Goal: Information Seeking & Learning: Learn about a topic

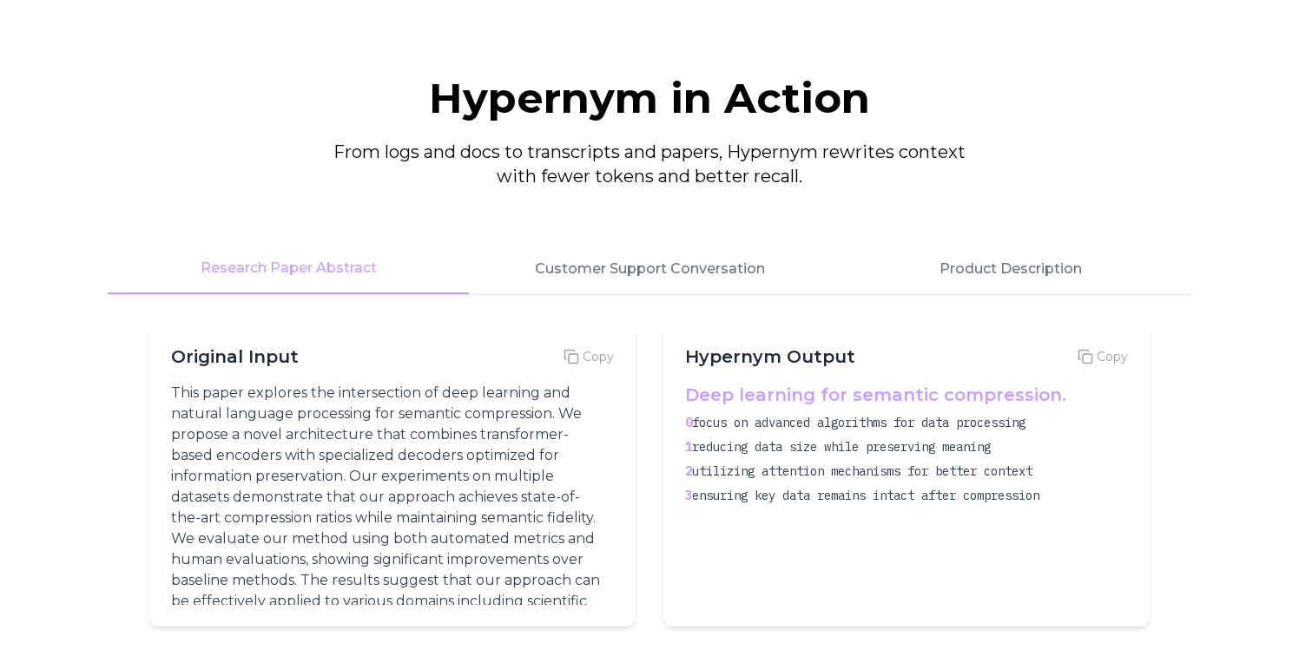
click at [854, 357] on div "Hypernym Output Copy" at bounding box center [906, 357] width 443 height 24
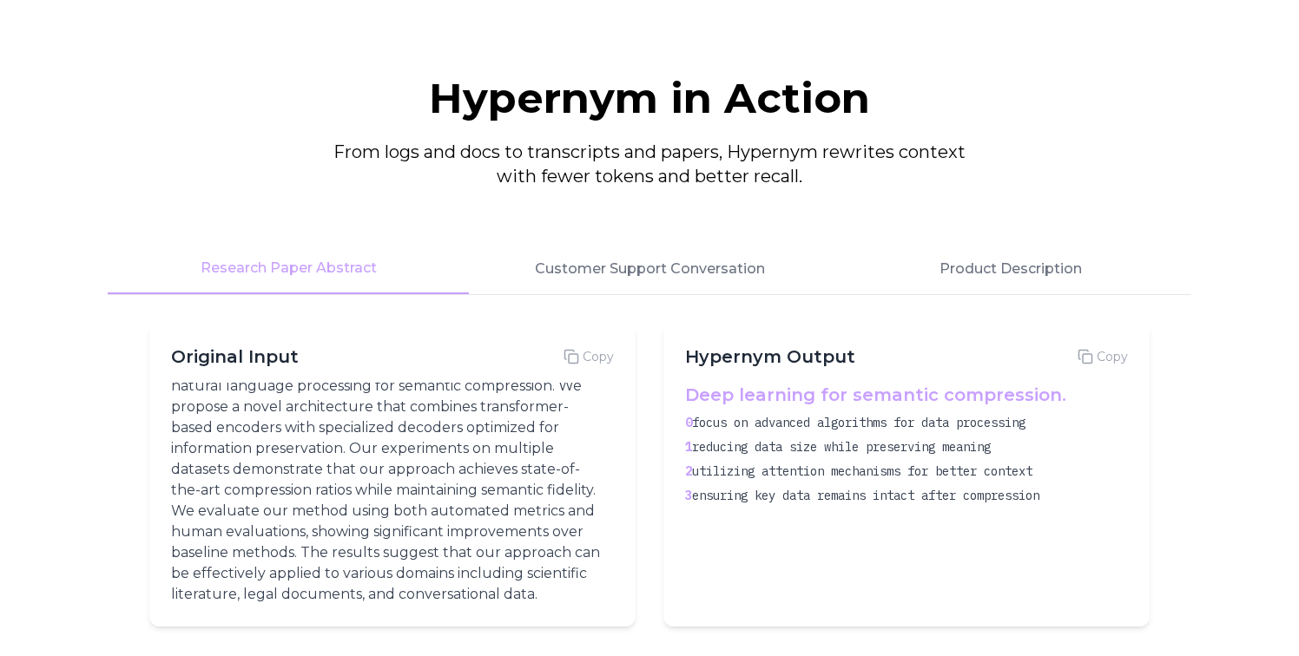
click at [826, 509] on div "Deep learning for semantic compression. 0 focus on advanced algorithms for data…" at bounding box center [906, 494] width 443 height 222
click at [797, 499] on span "ensuring key data remains intact after compression" at bounding box center [865, 496] width 347 height 16
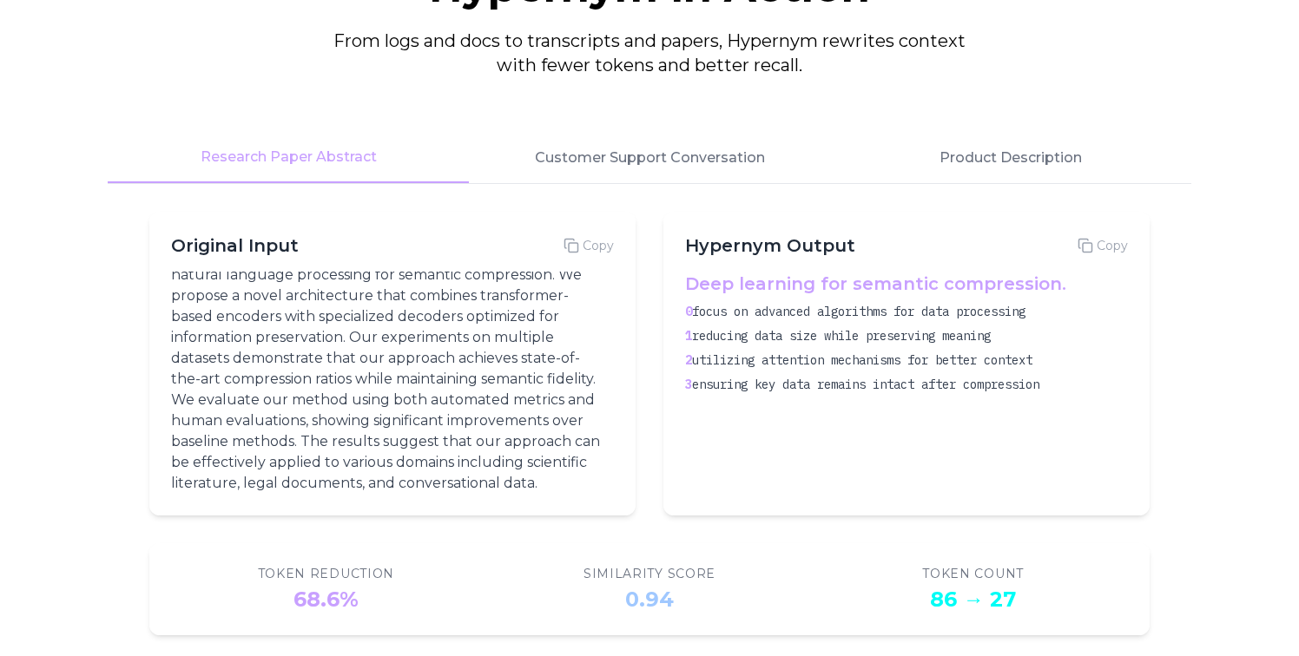
click at [823, 399] on div "Deep learning for semantic compression. 0 focus on advanced algorithms for data…" at bounding box center [906, 383] width 443 height 222
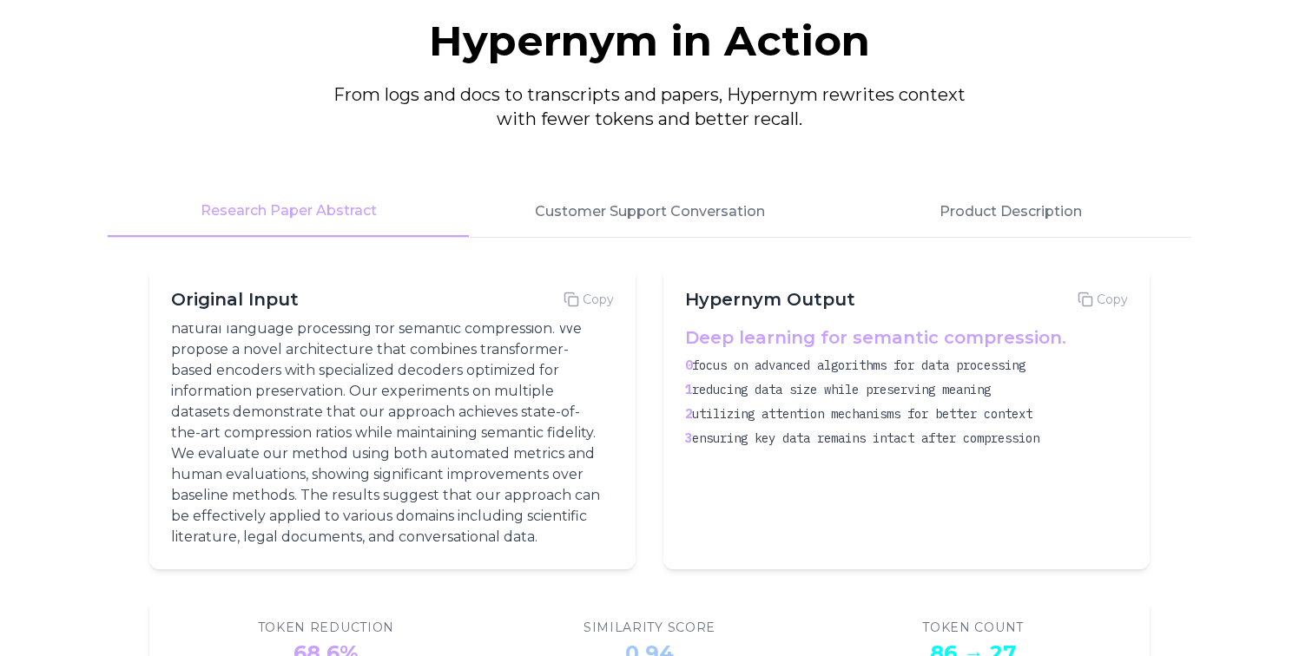
scroll to position [2155, 0]
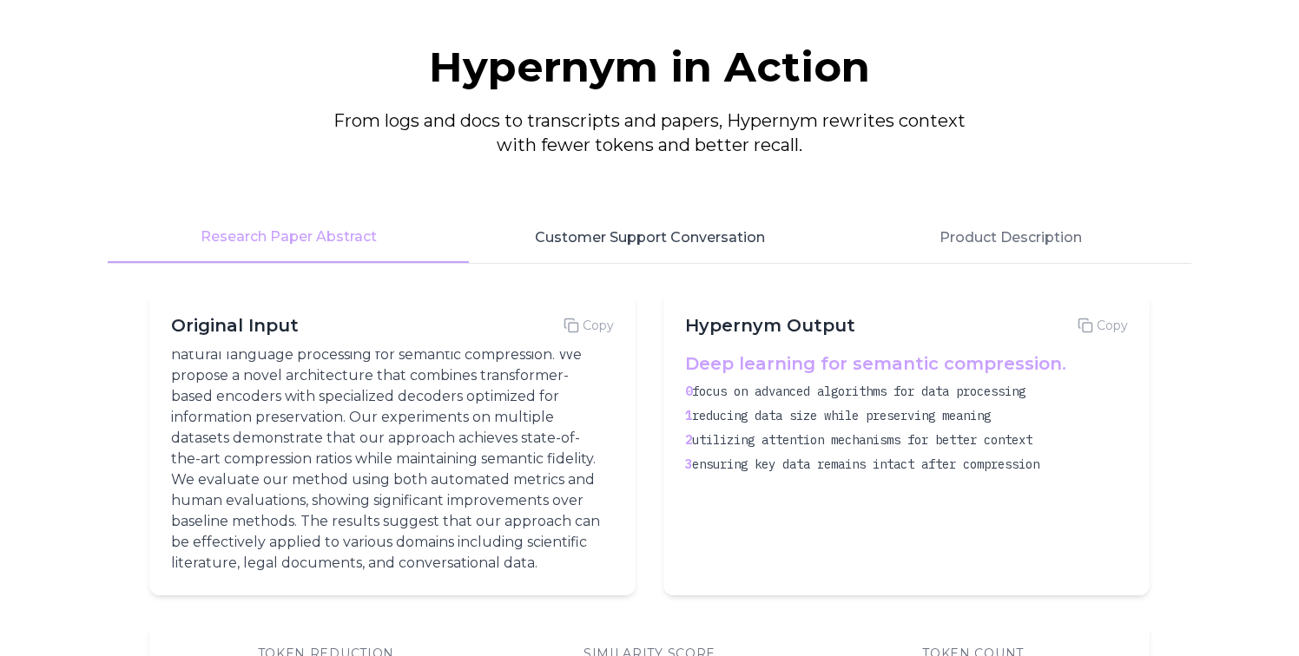
click at [616, 237] on button "Customer Support Conversation" at bounding box center [649, 238] width 361 height 50
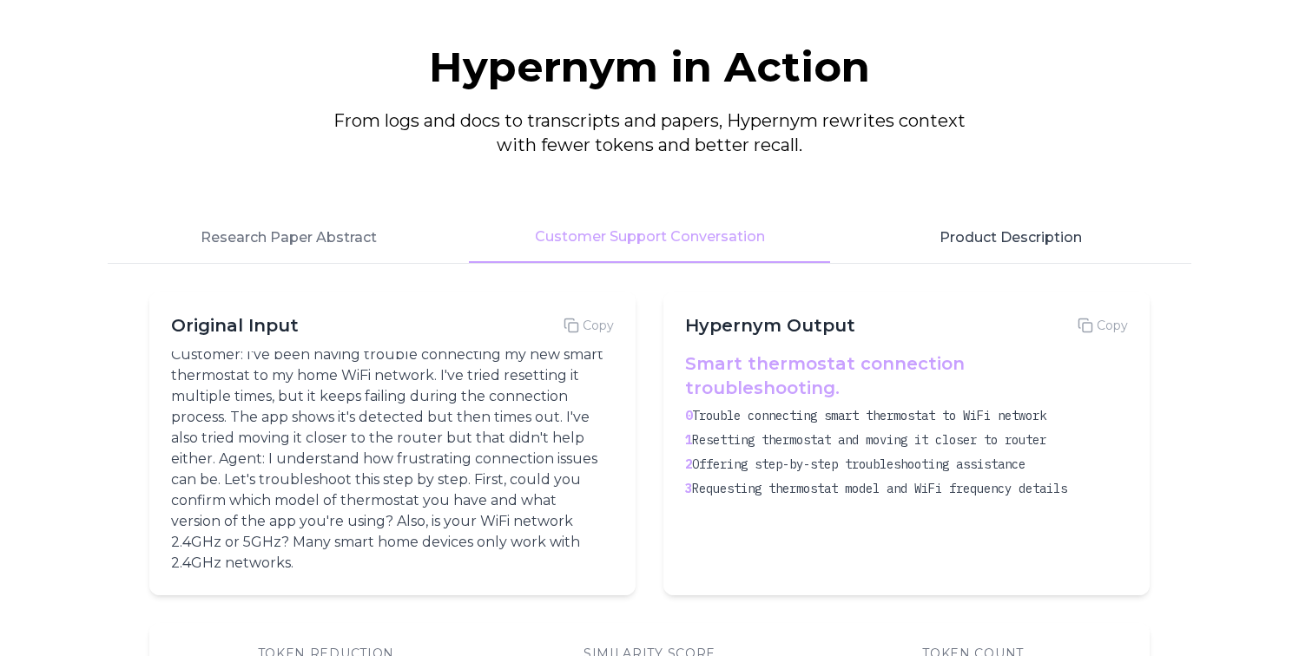
click at [992, 244] on button "Product Description" at bounding box center [1010, 238] width 361 height 50
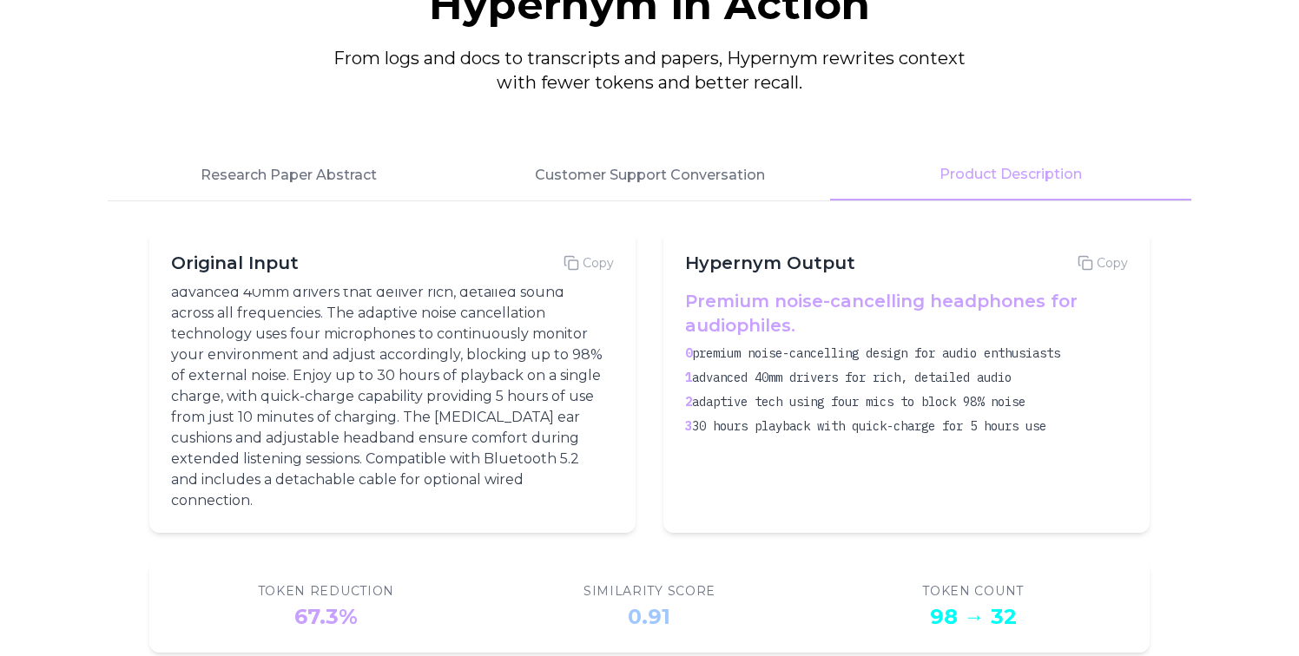
scroll to position [2147, 0]
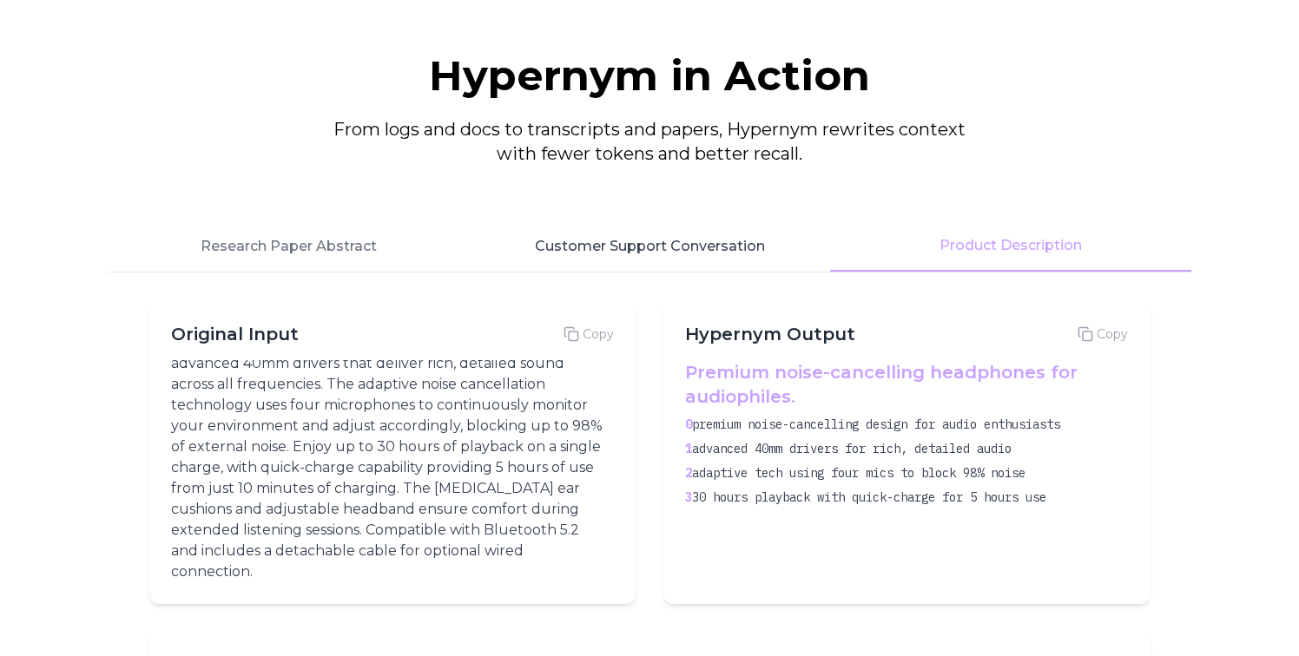
click at [650, 248] on button "Customer Support Conversation" at bounding box center [649, 246] width 361 height 50
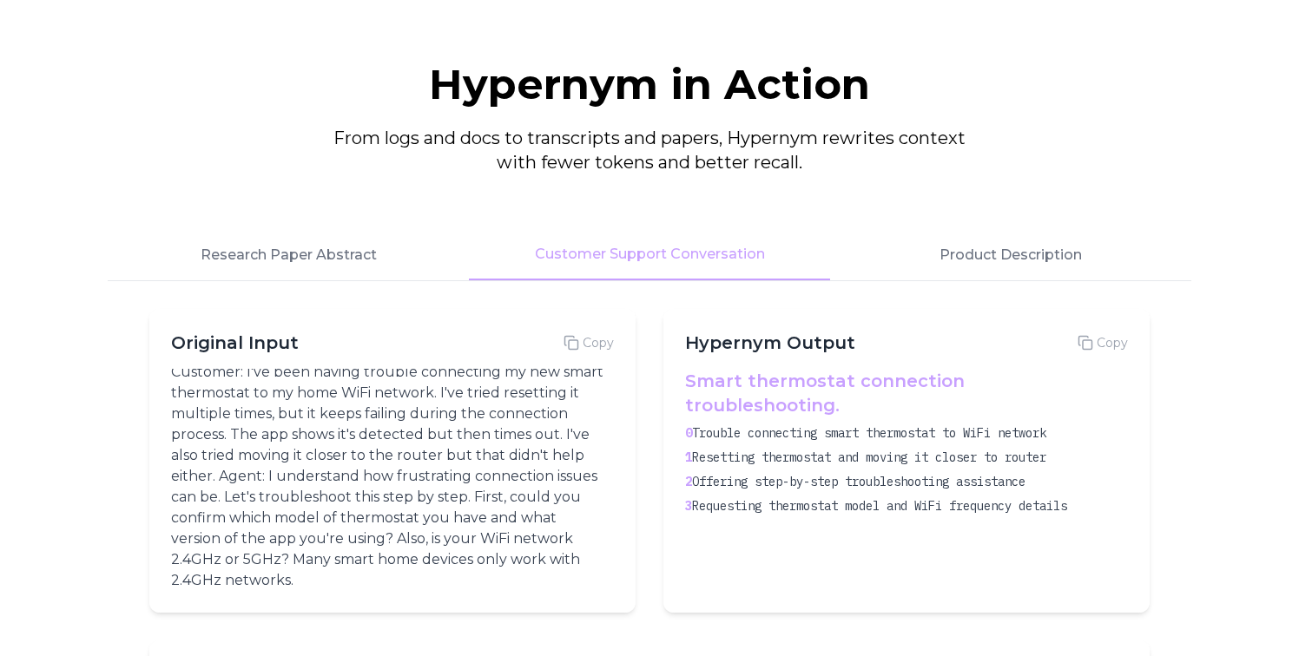
scroll to position [2059, 0]
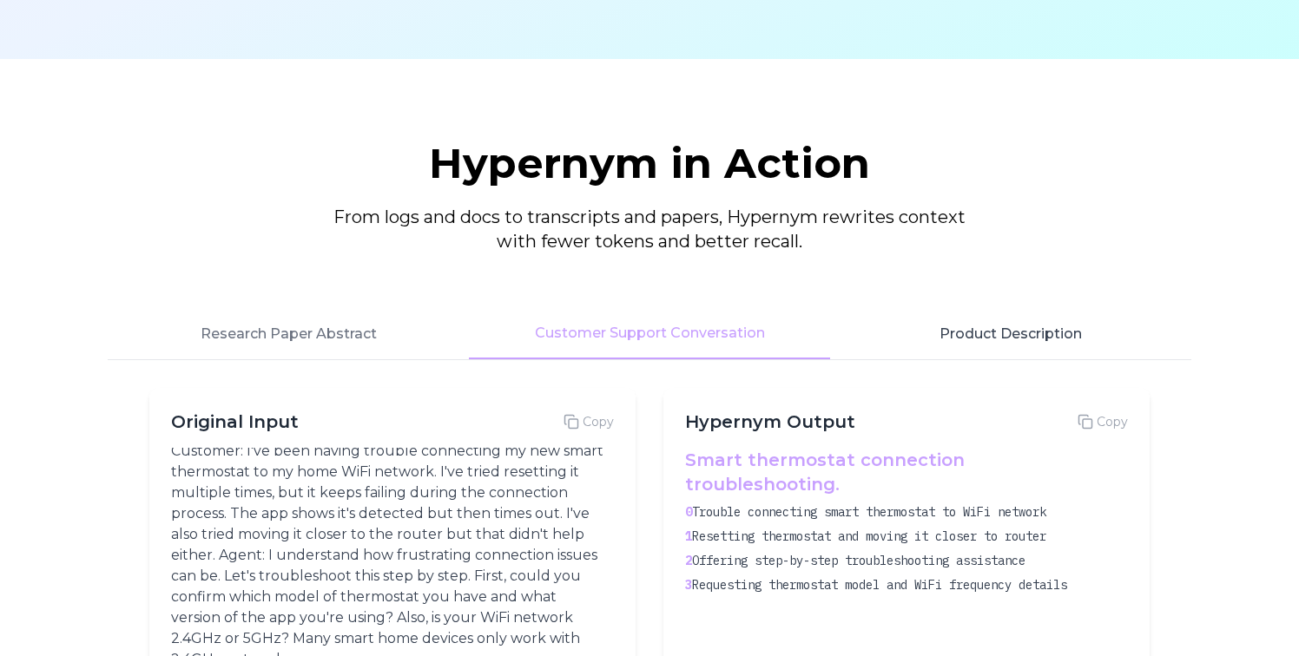
click at [968, 328] on button "Product Description" at bounding box center [1010, 334] width 361 height 50
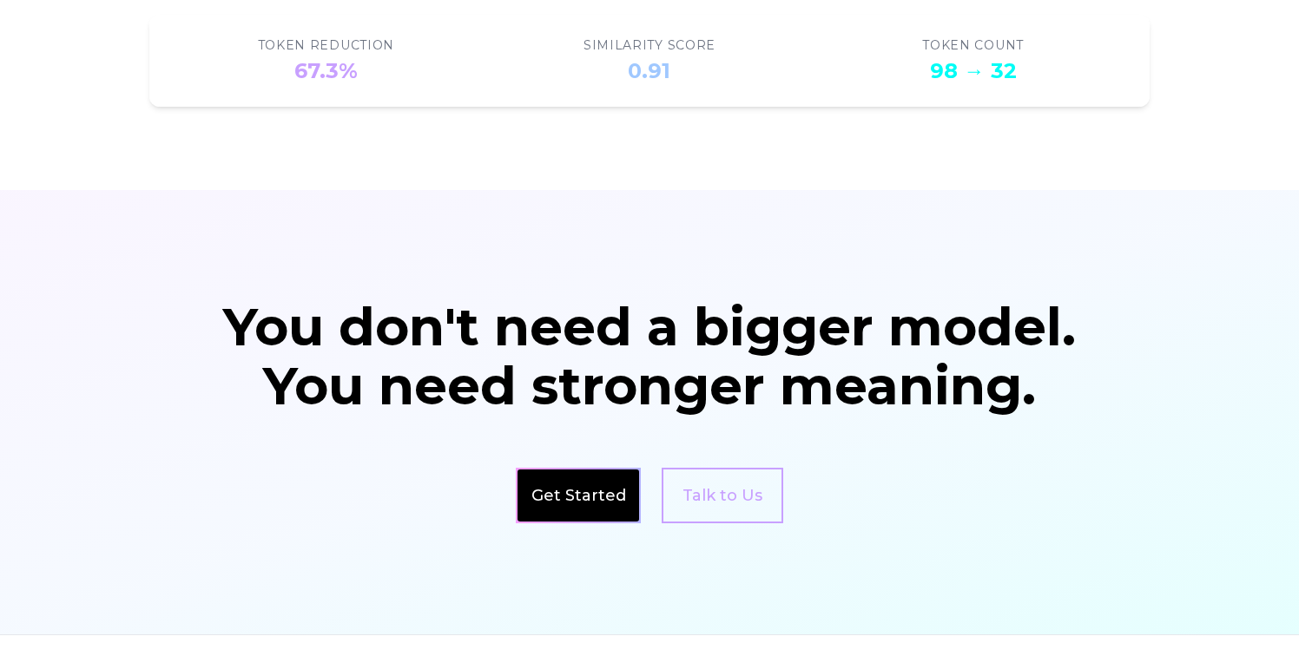
scroll to position [2991, 0]
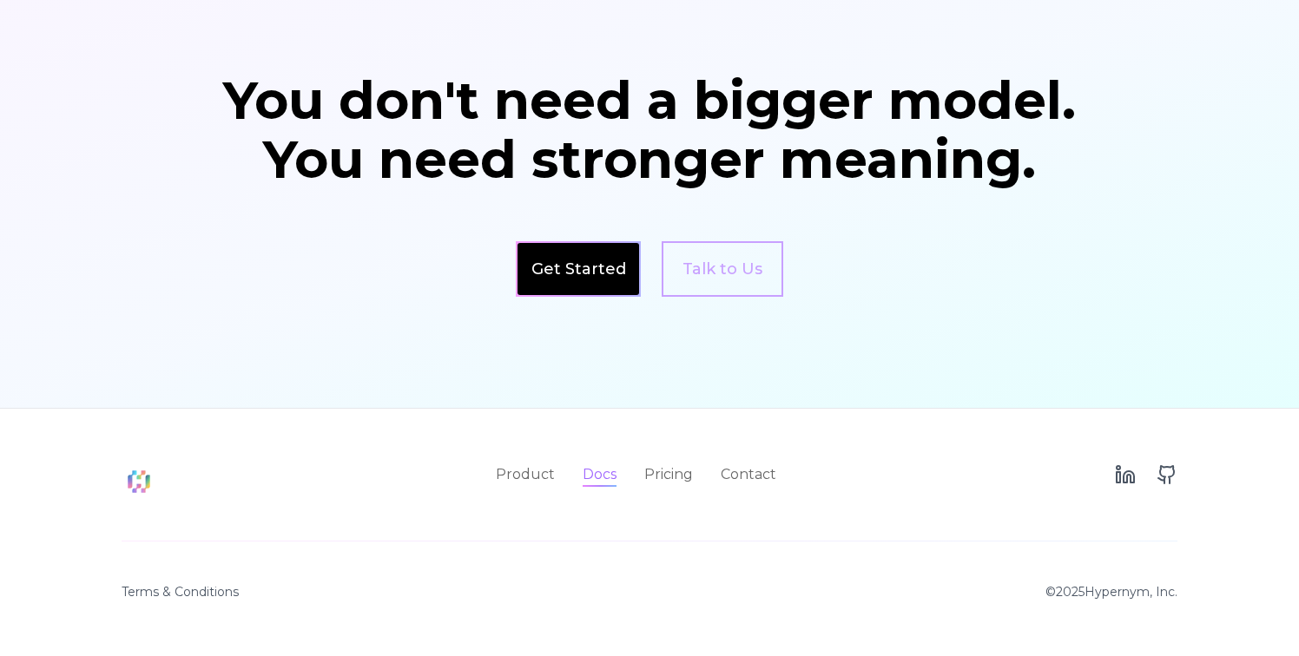
click at [609, 481] on link "Docs" at bounding box center [600, 475] width 34 height 21
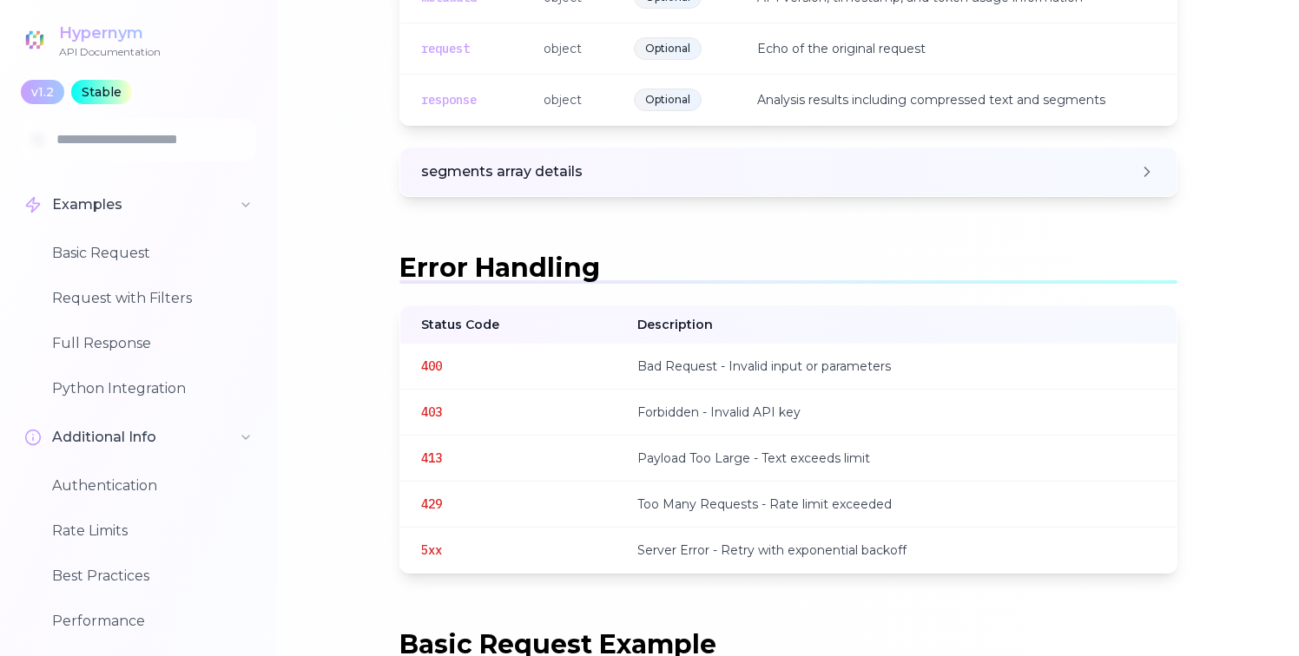
scroll to position [2718, 0]
